Goal: Transaction & Acquisition: Purchase product/service

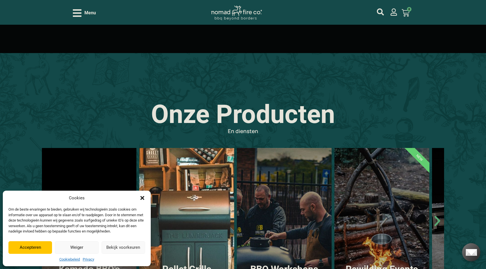
scroll to position [363, 0]
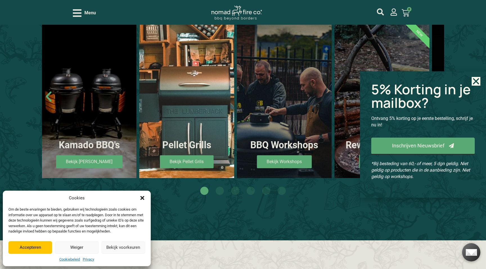
click at [141, 196] on icon "Dialog sluiten" at bounding box center [142, 198] width 4 height 4
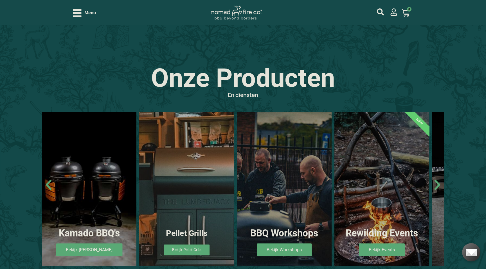
scroll to position [293, 0]
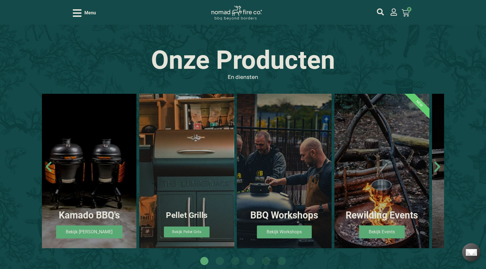
click at [185, 226] on div "Pellet Grills Bekijk Pellet Grils" at bounding box center [186, 171] width 95 height 155
click at [185, 231] on link "Bekijk Pellet Grils" at bounding box center [187, 232] width 46 height 11
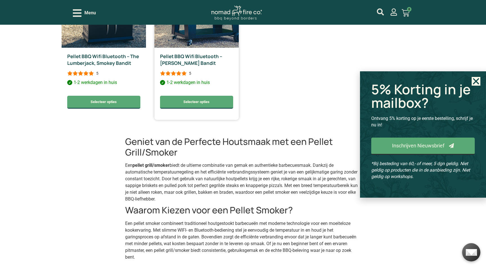
click at [181, 68] on div "Pellet BBQ Wifi Bluetooth – [PERSON_NAME] Bandit 5 1-2 werkdagen in huis 1-2 we…" at bounding box center [196, 84] width 84 height 72
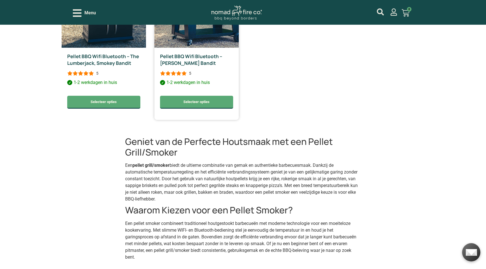
click at [181, 70] on div "5" at bounding box center [175, 73] width 31 height 7
click at [181, 71] on div at bounding box center [173, 73] width 27 height 5
click at [201, 106] on link "Selecteer opties" at bounding box center [196, 102] width 73 height 13
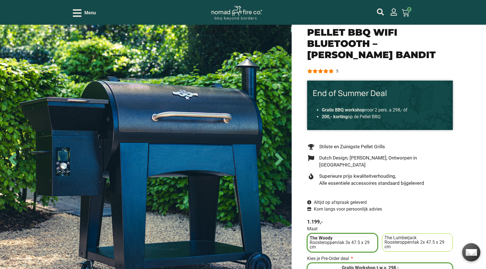
scroll to position [47, 0]
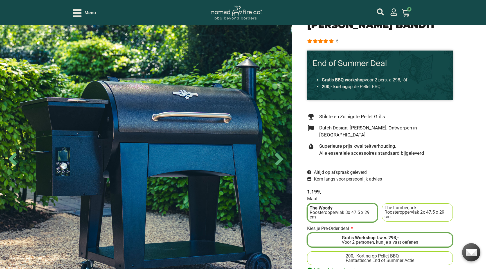
click at [328, 42] on div at bounding box center [320, 41] width 27 height 5
click at [332, 39] on div at bounding box center [320, 41] width 27 height 5
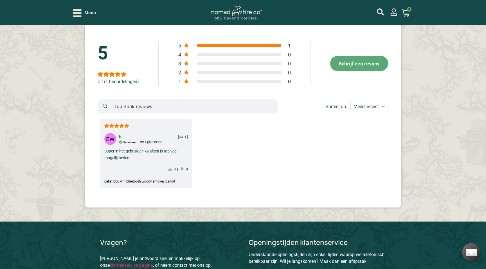
scroll to position [1476, 0]
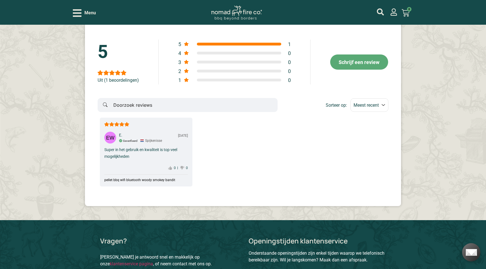
click at [165, 147] on div "Super in het gebruik en kwaliteit is top veel mogelijkheden" at bounding box center [145, 154] width 83 height 14
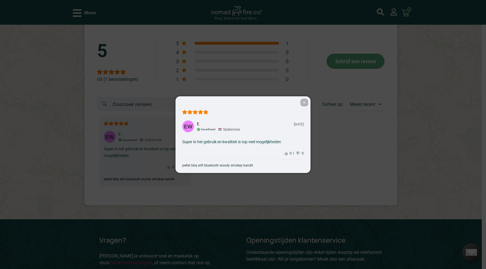
click at [206, 131] on div "Geverifieerd" at bounding box center [208, 129] width 15 height 3
click at [198, 137] on div "E. 03-06-2025 Geverifieerd Spijkenisse Super in het gebruik en kwaliteit is top…" at bounding box center [243, 134] width 135 height 77
click at [297, 156] on div "E. 03-06-2025 Geverifieerd Spijkenisse Super in het gebruik en kwaliteit is top…" at bounding box center [243, 134] width 135 height 77
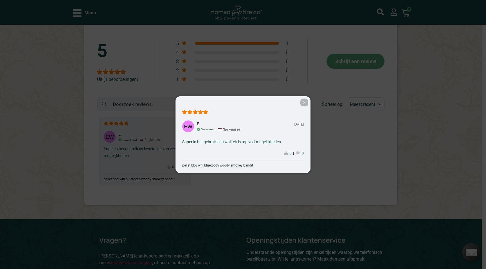
click at [297, 154] on icon at bounding box center [298, 154] width 4 height 4
click at [287, 153] on icon at bounding box center [286, 154] width 3 height 4
click at [287, 152] on icon at bounding box center [286, 154] width 3 height 4
click at [298, 152] on icon at bounding box center [297, 154] width 3 height 4
click at [288, 153] on span "0" at bounding box center [291, 153] width 6 height 3
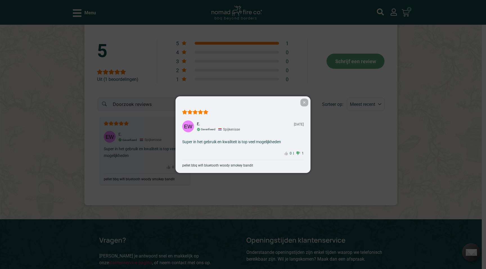
click at [287, 154] on icon at bounding box center [286, 154] width 3 height 4
click at [303, 104] on span "✕" at bounding box center [304, 103] width 8 height 8
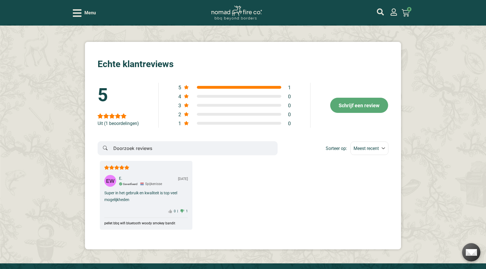
scroll to position [1427, 0]
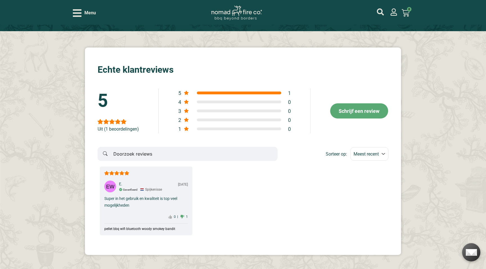
click at [361, 108] on span "Schrijf een review" at bounding box center [359, 111] width 41 height 6
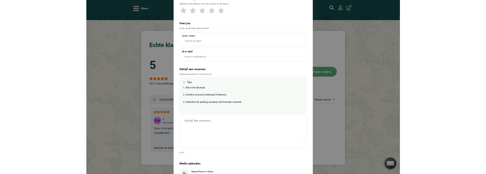
scroll to position [0, 0]
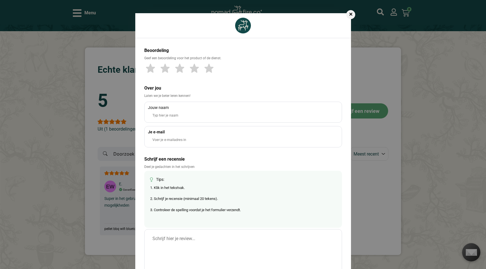
click at [278, 130] on label "Je e-mail" at bounding box center [243, 132] width 190 height 5
